Goal: Task Accomplishment & Management: Complete application form

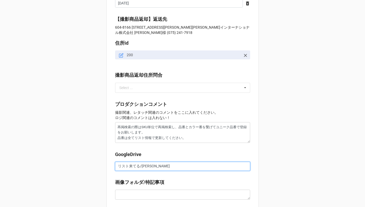
drag, startPoint x: 139, startPoint y: 166, endPoint x: 98, endPoint y: 166, distance: 41.0
paste input "https://docs.google.com/spreadsheets/d/1fh4J8zDbw0R6ArSIqPCA5IAhRnqAAFa8/edit?g…"
type textarea "x"
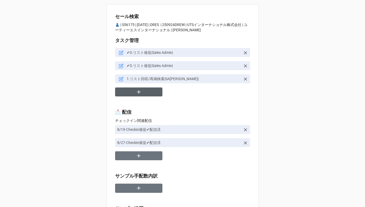
type input "https://docs.google.com/spreadsheets/d/1fh4J8zDbw0R6ArSIqPCA5IAhRnqAAFa8/edit?g…"
click at [143, 95] on button "button" at bounding box center [138, 92] width 47 height 9
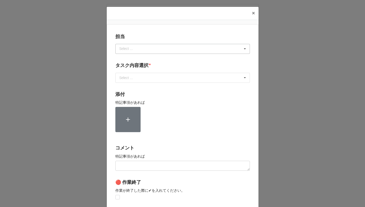
click at [140, 47] on div "Select ..." at bounding box center [129, 49] width 23 height 6
type input "あ"
type input "川島"
click at [127, 59] on div "川島" at bounding box center [183, 59] width 134 height 10
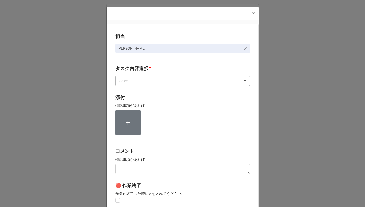
click at [127, 84] on div "Select ..." at bounding box center [129, 81] width 23 height 6
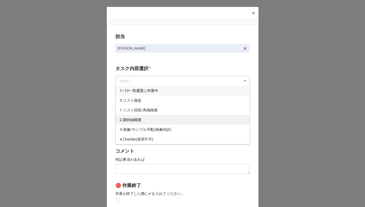
click at [126, 120] on span "2.期待値精査" at bounding box center [131, 120] width 22 height 4
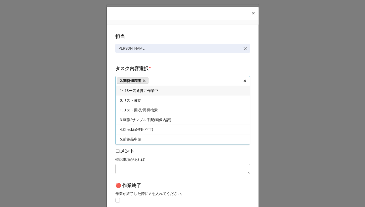
click at [111, 120] on div "担当 川島 タスク内容選択 * 2.期待値精査 1~13一気通貫に作業中 0.リスト催促 1.リスト回収/再掲検索 3.画像/サンプル手配(画像内訳) 4.C…" at bounding box center [183, 130] width 152 height 212
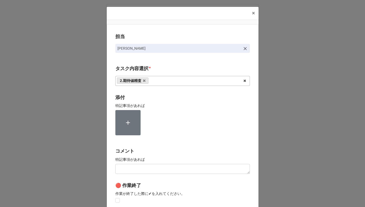
scroll to position [70, 0]
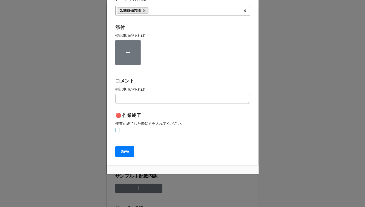
click at [116, 128] on label at bounding box center [117, 128] width 4 height 0
checkbox input "true"
click at [121, 150] on b "Save" at bounding box center [125, 152] width 8 height 6
type textarea "x"
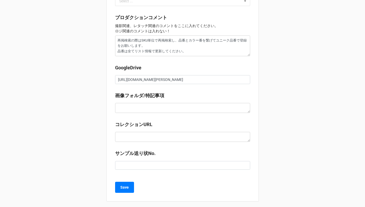
scroll to position [596, 0]
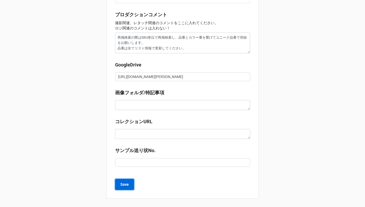
click at [126, 186] on b "Save" at bounding box center [124, 185] width 8 height 6
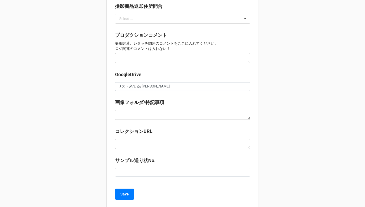
scroll to position [572, 0]
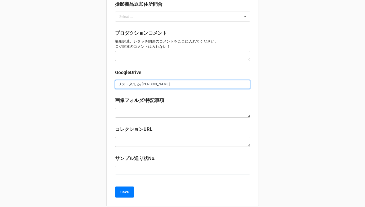
drag, startPoint x: 138, startPoint y: 86, endPoint x: 103, endPoint y: 86, distance: 34.4
paste input "https://docs.google.com/spreadsheets/d/1eJKV30jHNuwx7G0d82umuFEr9fdPFR08/edit?g…"
type input "[URL][DOMAIN_NAME][PERSON_NAME]"
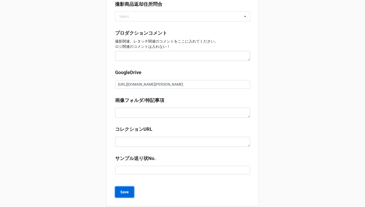
scroll to position [0, 0]
click at [125, 192] on b "Save" at bounding box center [124, 193] width 8 height 6
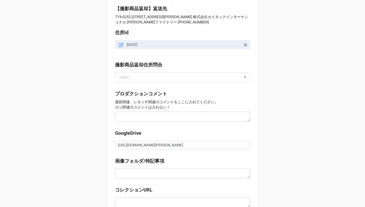
scroll to position [527, 0]
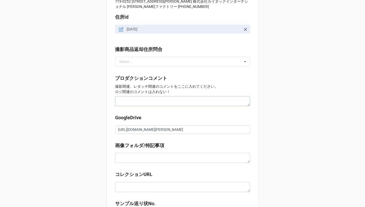
click at [131, 102] on textarea at bounding box center [182, 101] width 135 height 10
type textarea "x"
type textarea "S"
type textarea "x"
type textarea "SE"
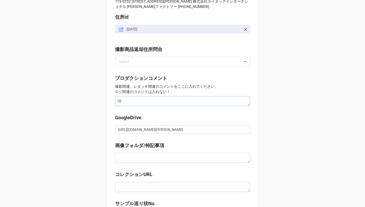
type textarea "x"
type textarea "SE:"
type textarea "x"
type textarea "SE:"
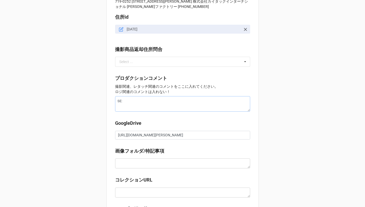
type textarea "x"
type textarea "SE:"
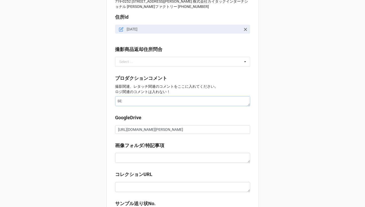
type textarea "x"
type textarea "SE:jy"
type textarea "x"
type textarea "SE:じゃ"
type textarea "x"
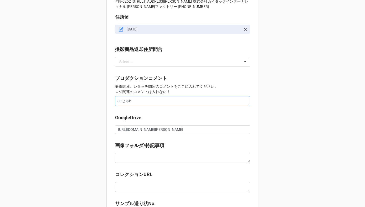
type textarea "SE:ジャケ"
type textarea "x"
type textarea "SE:ジャケt"
type textarea "x"
type textarea "SE:ジャケット"
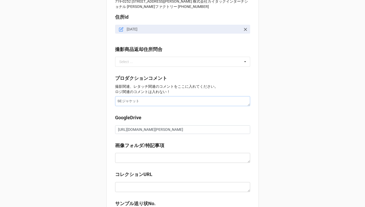
type textarea "x"
type textarea "SE:ジャケットk"
type textarea "x"
type textarea "SE:ジャケットか"
type textarea "x"
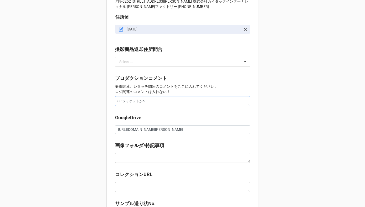
type textarea "SE:ジャケットかな"
type textarea "x"
type textarea "SE:ジャケットか"
type textarea "x"
type textarea "SE:ジャケット"
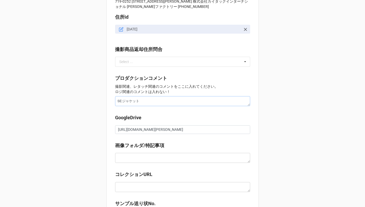
type textarea "x"
type textarea "SE:ジャケットh"
type textarea "x"
type textarea "SE:ジャケットは"
type textarea "x"
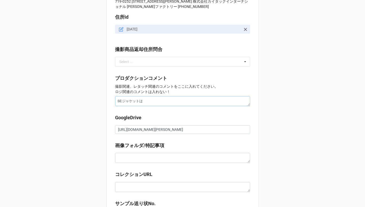
type textarea "SE:ジャケットはk"
type textarea "x"
type textarea "SE:ジャケットはか"
type textarea "x"
type textarea "SE:ジャケットはかな"
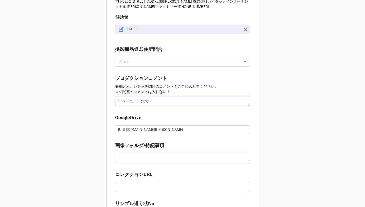
type textarea "x"
type textarea "SE:ジャケットはかなr A"
type textarea "x"
type textarea "SE:ジャケットは[PERSON_NAME]"
type textarea "x"
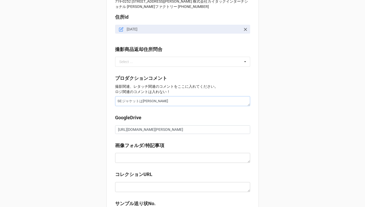
type textarea "SE:ジャケットは[PERSON_NAME]"
type textarea "x"
type textarea "SE:ジャケットは[PERSON_NAME]"
type textarea "x"
type textarea "SE:ジャケットはかなrA"
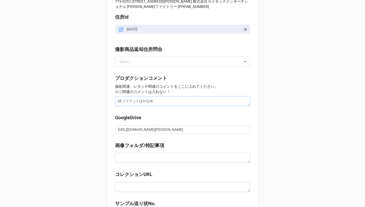
type textarea "x"
type textarea "SE:ジャケットはかなr"
type textarea "x"
type textarea "SE:ジャケットはかな"
type textarea "x"
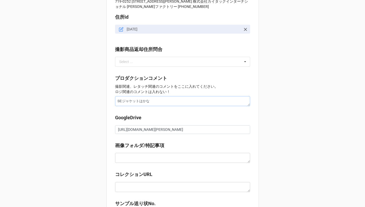
type textarea "SE:ジャケットはか"
type textarea "x"
type textarea "SE:ジャケットは"
type textarea "x"
type textarea "SE:ジャケットはか"
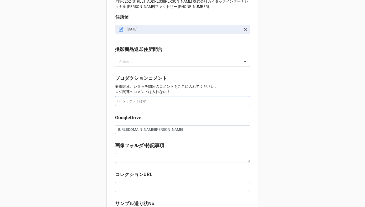
type textarea "x"
type textarea "SE:ジャケットはかな"
type textarea "x"
type textarea "SE:ジャケットはかなr"
type textarea "x"
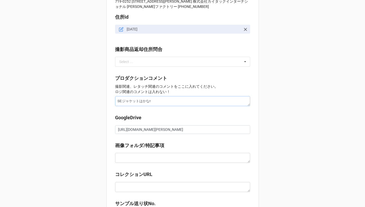
type textarea "SE:ジャケットはかなら"
type textarea "x"
type textarea "SE:ジャケットはかならz"
type textarea "x"
type textarea "SE:ジャケットは必ず"
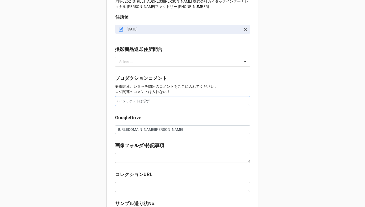
type textarea "x"
type textarea "SE:ジャケットは必ずs"
type textarea "x"
type textarea "SE:ジャケットは必ずし"
type textarea "x"
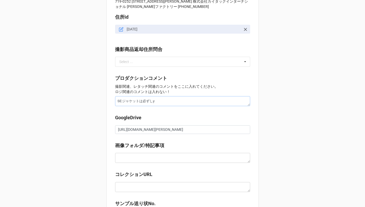
type textarea "SE:ジャケットは必ずしよ"
type textarea "x"
type textarea "SE:ジャケットは必ず使用"
type textarea "x"
type textarea "SE:ジャケットは必ず使用s"
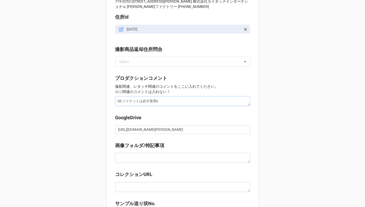
type textarea "x"
type textarea "SE:ジャケットは必ず使用sh"
type textarea "x"
type textarea "SE:ジャケットは必ず使用し"
type textarea "x"
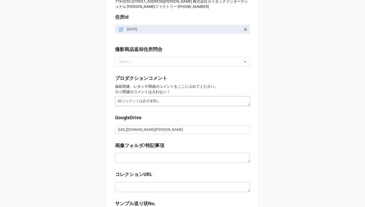
type textarea "SE:ジャケットは必ず使用しt"
type textarea "x"
type textarea "SE:ジャケットは必ず使用して"
type textarea "x"
type textarea "SE:ジャケットは必ず使用してk"
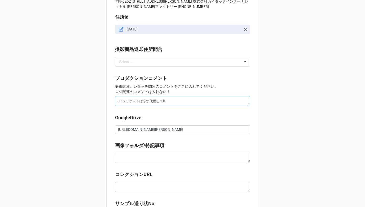
type textarea "x"
type textarea "SE:ジャケットは必ず使用してく"
type textarea "x"
type textarea "SE:ジャケットは必ず使用してくだ"
type textarea "x"
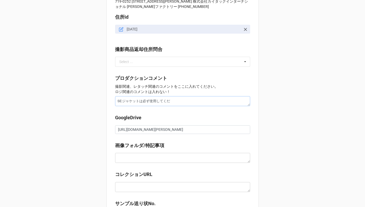
type textarea "SE:ジャケットは必ず使用してくだs"
type textarea "x"
type textarea "SE:ジャケットは必ず使用してくださ"
type textarea "x"
type textarea "SE:ジャケットは必ず使用してください"
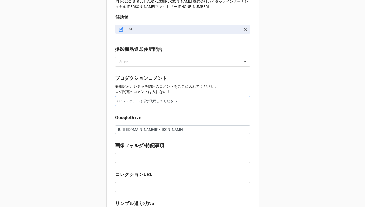
type textarea "x"
type textarea "SE:ジャケットは必ず使用してください。"
type textarea "x"
type textarea "SE:ジャケットは必ず使用してください。t"
type textarea "x"
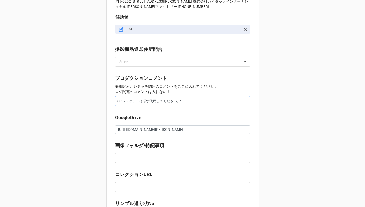
type textarea "SE:ジャケットは必ず使用してください。と"
type textarea "x"
type textarea "SE:ジャケットは必ず使用してください。とー"
type textarea "x"
type textarea "SE:ジャケットは必ず使用してください。トーt"
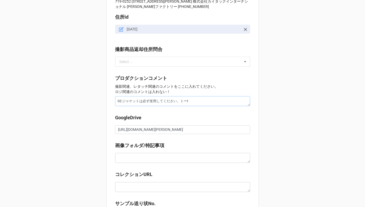
type textarea "x"
type textarea "SE:ジャケットは必ず使用してください。トータ"
type textarea "x"
type textarea "SE:ジャケットは必ず使用してください。トータr"
type textarea "x"
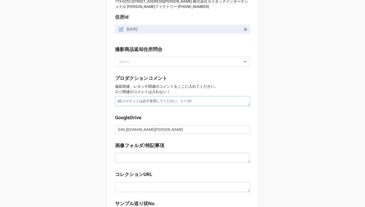
type textarea "SE:ジャケットは必ず使用してください。トータル"
type textarea "x"
type textarea "SE:ジャケットは必ず使用してください。トータルk"
type textarea "x"
type textarea "SE:ジャケットは必ず使用してください。トータルコー"
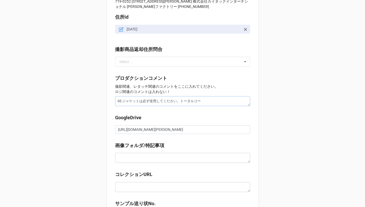
type textarea "x"
type textarea "SE:ジャケットは必ず使用してください。トータルコーd"
type textarea "x"
type textarea "SE:ジャケットは必ず使用してください。トータルコーデ"
type textarea "x"
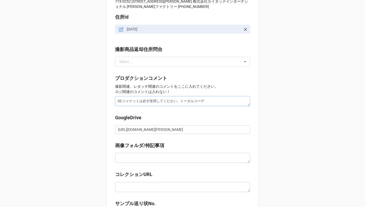
type textarea "SE:ジャケットは必ず使用してください。トータルコーデd"
type textarea "x"
type textarea "SE:ジャケットは必ず使用してください。トータルコーデで"
type textarea "x"
type textarea "SE:ジャケットは必ず使用してください。トータルコーデでさ"
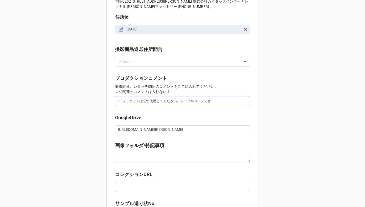
type textarea "x"
type textarea "SE:ジャケットは必ず使用してください。トータルコーデでさt"
type textarea "x"
type textarea "SE:ジャケットは必ず使用してください。トータルコーデでさつ"
type textarea "x"
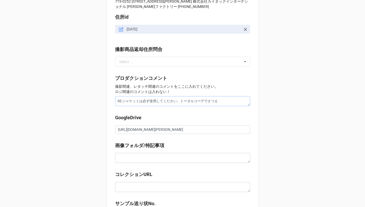
type textarea "SE:ジャケットは必ず使用してください。トータルコーデで撮影"
type textarea "x"
type textarea "SE:ジャケットは必ず使用してください。トータルコーデで撮影w"
type textarea "x"
type textarea "SE:ジャケットは必ず使用してください。トータルコーデで撮影をお"
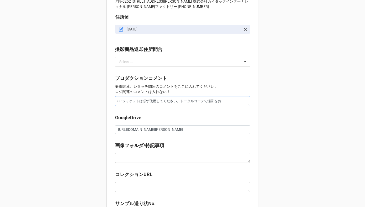
type textarea "x"
type textarea "SE:ジャケットは必ず使用してください。トータルコーデで撮影をおね"
type textarea "x"
type textarea "SE:ジャケットは必ず使用してください。トータルコーデで撮影をおねが"
type textarea "x"
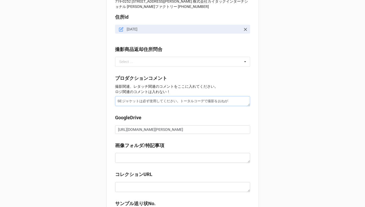
type textarea "SE:ジャケットは必ず使用してください。トータルコーデで撮影をおねがs"
type textarea "x"
type textarea "SE:ジャケットは必ず使用してください。トータルコーデで撮影をおねが"
type textarea "x"
type textarea "SE:ジャケットは必ず使用してください。トータルコーデで撮影をおね"
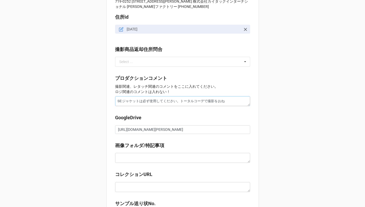
type textarea "x"
type textarea "SE:ジャケットは必ず使用してください。トータルコーデで撮影をお"
type textarea "x"
type textarea "SE:ジャケットは必ず使用してください。トータルコーデで撮影をお"
type textarea "x"
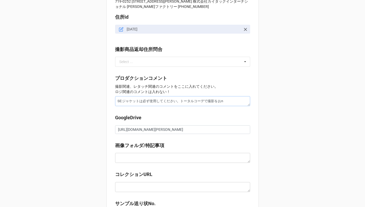
type textarea "SE:ジャケットは必ず使用してください。トータルコーデで撮影をおね"
type textarea "x"
type textarea "SE:ジャケットは必ず使用してください。トータルコーデで撮影をおねが"
type textarea "x"
type textarea "SE:ジャケットは必ず使用してください。トータルコーデで撮影をお願い"
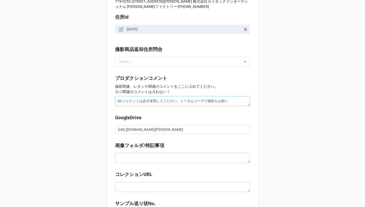
type textarea "x"
type textarea "SE:ジャケットは必ず使用してください。トータルコーデで撮影をお願いsh"
type textarea "x"
type textarea "SE:ジャケットは必ず使用してください。トータルコーデで撮影をお願いし"
type textarea "x"
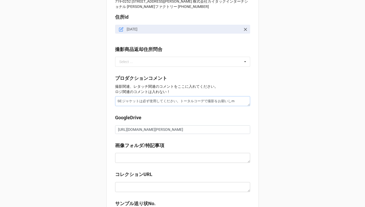
type textarea "SE:ジャケットは必ず使用してください。トータルコーデで撮影をお願いしま"
type textarea "x"
type textarea "SE:ジャケットは必ず使用してください。トータルコーデで撮影をお願いしまs"
type textarea "x"
type textarea "SE:ジャケットは必ず使用してください。トータルコーデで撮影をお願いします"
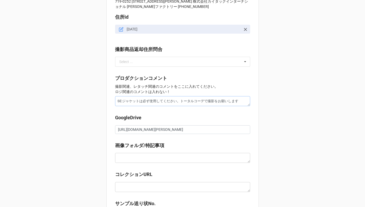
type textarea "x"
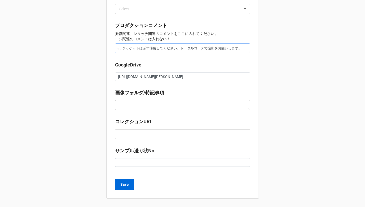
type textarea "SE:ジャケットは必ず使用してください。トータルコーデで撮影をお願いします。"
click at [126, 184] on b "Save" at bounding box center [124, 185] width 8 height 6
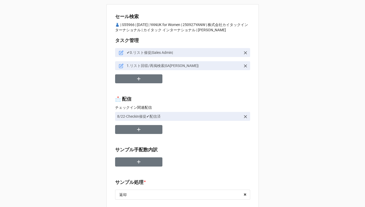
type textarea "x"
click at [137, 80] on icon "button" at bounding box center [139, 79] width 6 height 6
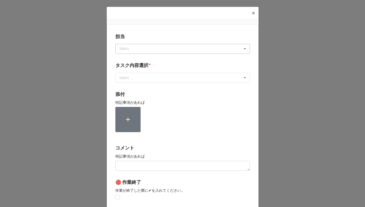
click at [125, 48] on div "Select ..." at bounding box center [129, 49] width 23 height 6
type input "川島"
click at [126, 60] on div "川島" at bounding box center [183, 59] width 134 height 10
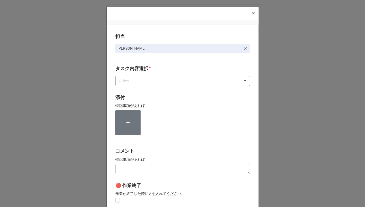
click at [127, 82] on div "Select ..." at bounding box center [129, 81] width 23 height 6
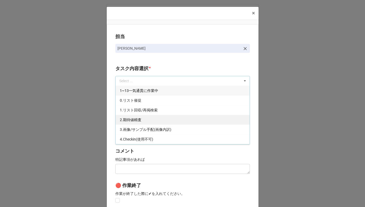
click at [127, 121] on span "2.期待値精査" at bounding box center [131, 120] width 22 height 4
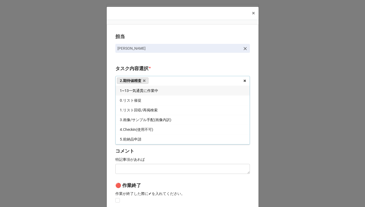
click at [110, 120] on div "担当 川島 タスク内容選択 * 2.期待値精査 1~13一気通貫に作業中 0.リスト催促 1.リスト回収/再掲検索 3.画像/サンプル手配(画像内訳) 4.C…" at bounding box center [183, 130] width 152 height 212
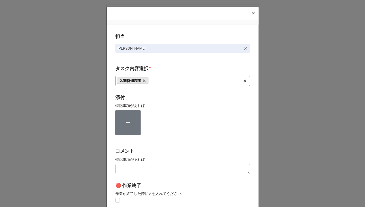
scroll to position [70, 0]
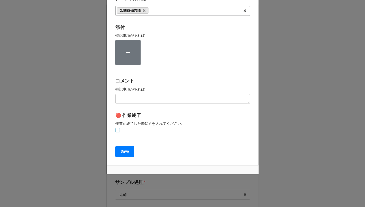
click at [115, 128] on label at bounding box center [117, 128] width 4 height 0
checkbox input "true"
click at [120, 148] on button "Save" at bounding box center [124, 151] width 19 height 11
type textarea "x"
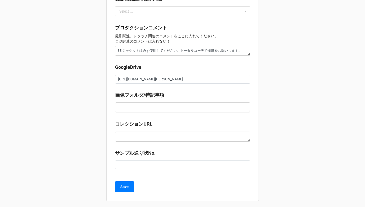
scroll to position [593, 0]
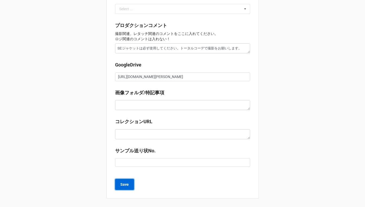
click at [127, 183] on b "Save" at bounding box center [124, 185] width 8 height 6
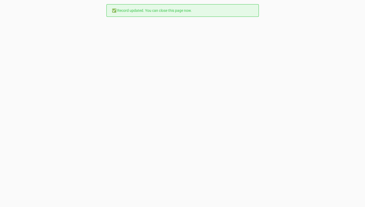
scroll to position [0, 0]
